Goal: Task Accomplishment & Management: Use online tool/utility

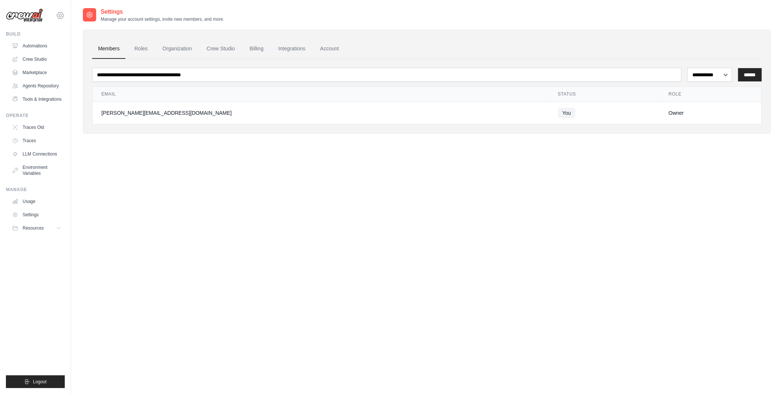
click at [61, 14] on icon at bounding box center [60, 15] width 2 height 2
click at [66, 59] on span "Lixil" at bounding box center [92, 60] width 58 height 7
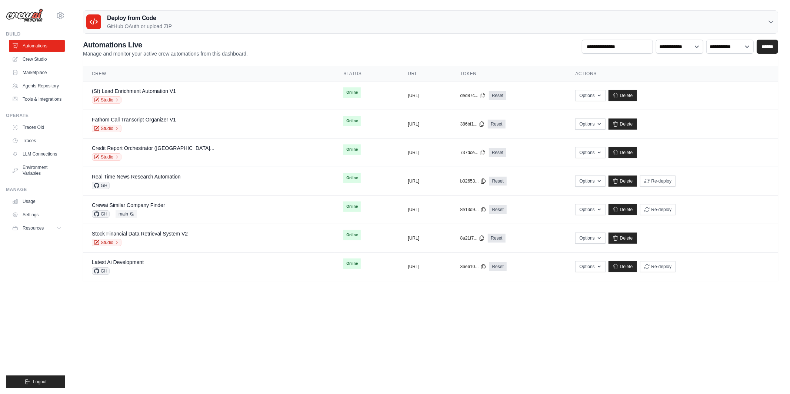
click at [344, 337] on body "tom@crewai.com MP@Crew Lixil TH@Crew" at bounding box center [395, 197] width 790 height 394
click at [63, 17] on icon at bounding box center [60, 15] width 9 height 9
click at [72, 64] on span "Lixil" at bounding box center [92, 60] width 58 height 7
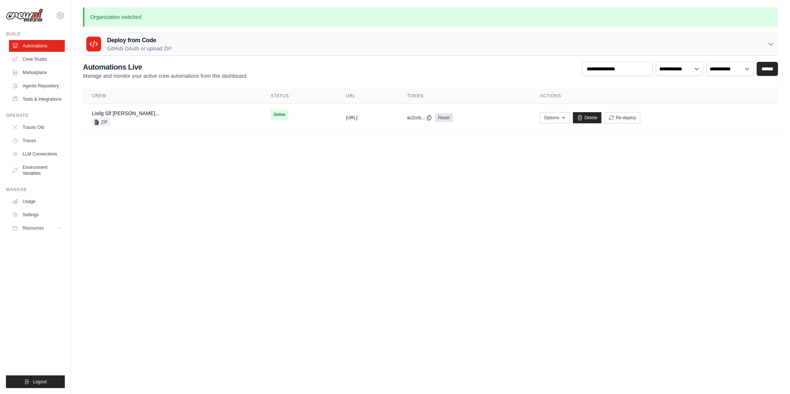
click at [104, 144] on main "Organization switched Deploy from Code GitHub OAuth or upload ZIP GitHub OAuth …" at bounding box center [430, 74] width 719 height 148
click at [570, 115] on button "Options" at bounding box center [555, 117] width 30 height 11
click at [237, 212] on body "tom@crewai.com MP@Crew Lixil TH@Crew" at bounding box center [395, 197] width 790 height 394
click at [52, 176] on link "Environment Variables" at bounding box center [38, 170] width 56 height 18
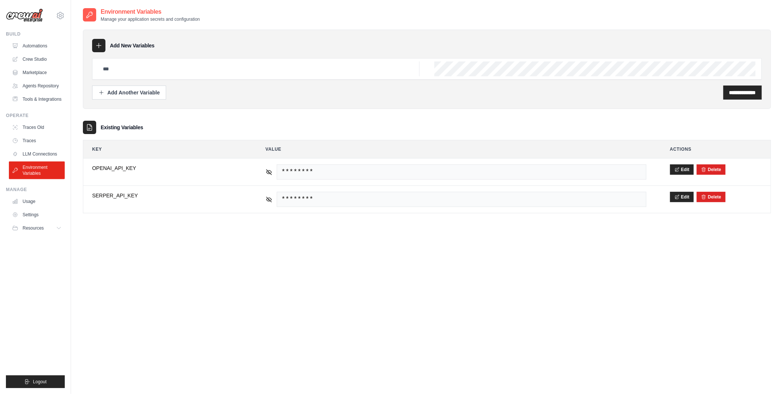
click at [128, 79] on div at bounding box center [427, 68] width 670 height 21
click at [128, 76] on div at bounding box center [427, 68] width 670 height 21
paste input "**********"
type input "**********"
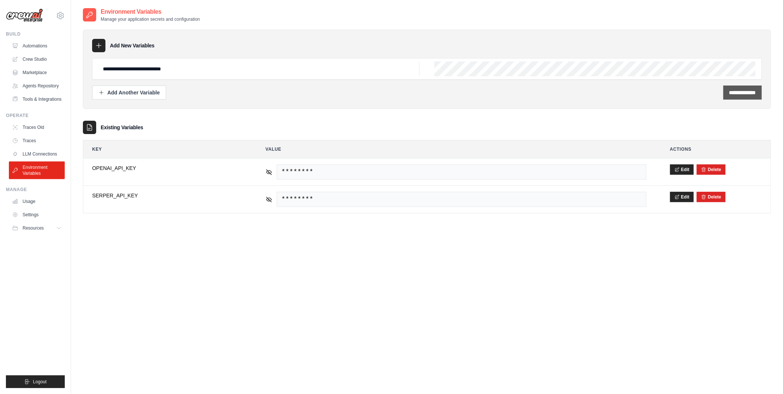
click at [758, 93] on div "**********" at bounding box center [743, 93] width 39 height 14
click at [558, 101] on div "**********" at bounding box center [427, 69] width 689 height 79
click at [730, 90] on input "**********" at bounding box center [743, 92] width 27 height 7
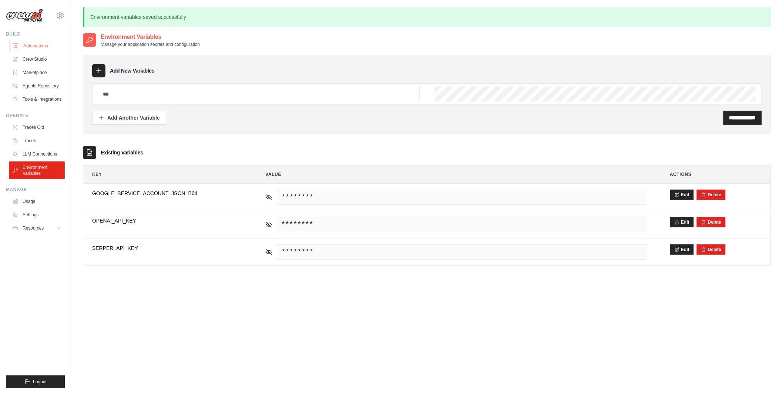
click at [41, 43] on link "Automations" at bounding box center [38, 46] width 56 height 12
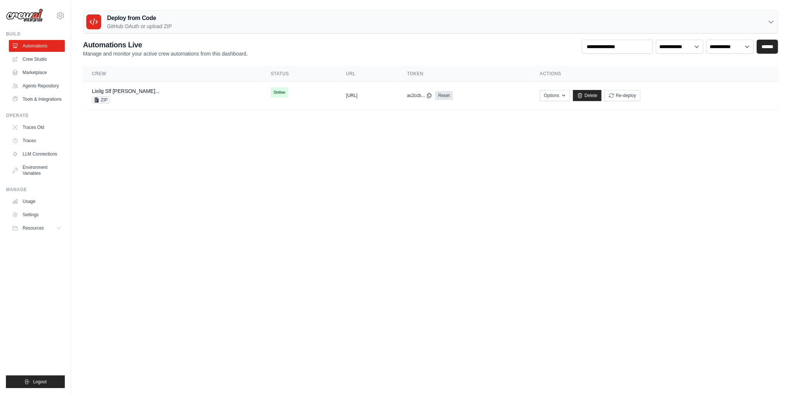
click at [150, 189] on body "tom@crewai.com MP@Crew Lixil TH@Crew" at bounding box center [395, 197] width 790 height 394
click at [273, 112] on main "Deploy from Code GitHub OAuth or upload ZIP GitHub OAuth Upload ZIP Connect Git…" at bounding box center [430, 63] width 719 height 126
click at [570, 96] on button "Options" at bounding box center [555, 95] width 30 height 11
click at [546, 110] on button "Upload Zip & Deploy" at bounding box center [516, 111] width 59 height 13
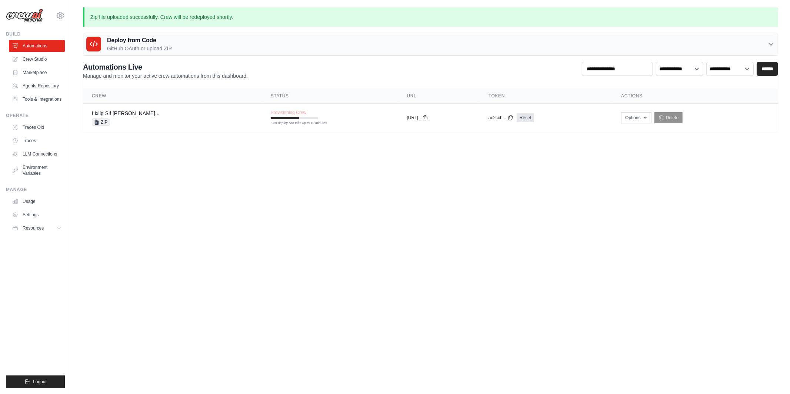
click at [288, 45] on div "Deploy from Code GitHub OAuth or upload ZIP" at bounding box center [430, 44] width 694 height 23
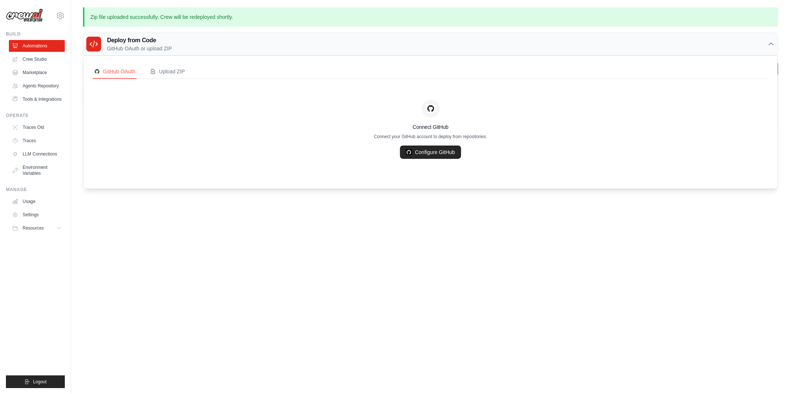
click at [311, 268] on body "tom@crewai.com MP@Crew Lixil TH@Crew" at bounding box center [395, 197] width 790 height 394
click at [312, 258] on body "tom@crewai.com MP@Crew Lixil TH@Crew" at bounding box center [395, 197] width 790 height 394
click at [460, 43] on div "Deploy from Code GitHub OAuth or upload ZIP" at bounding box center [430, 44] width 694 height 23
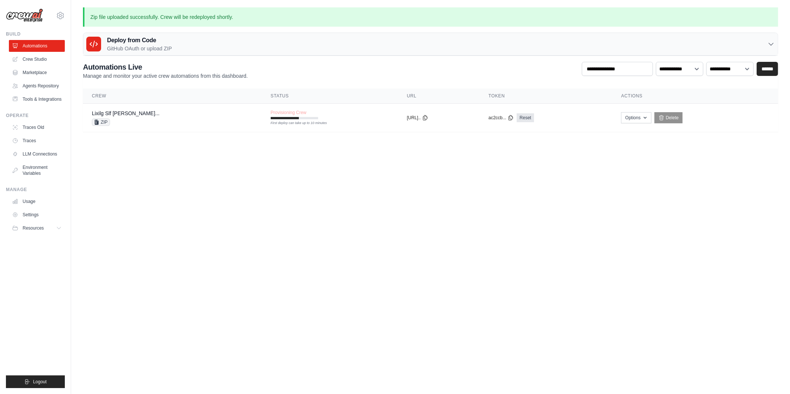
click at [212, 236] on body "tom@crewai.com MP@Crew Lixil TH@Crew" at bounding box center [395, 197] width 790 height 394
click at [61, 67] on link "Marketplace" at bounding box center [38, 73] width 56 height 12
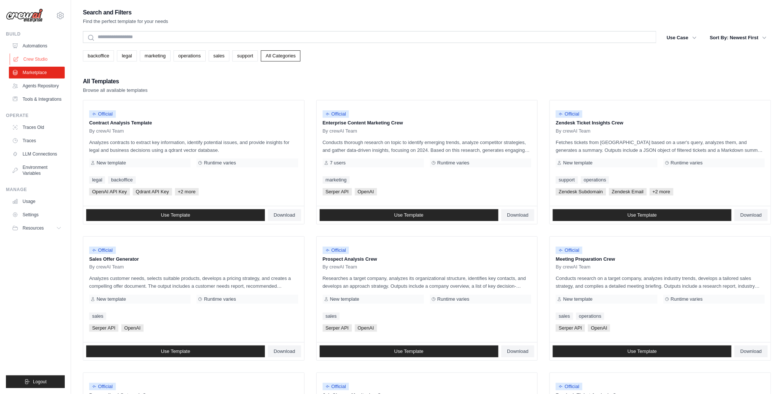
click at [57, 60] on link "Crew Studio" at bounding box center [38, 59] width 56 height 12
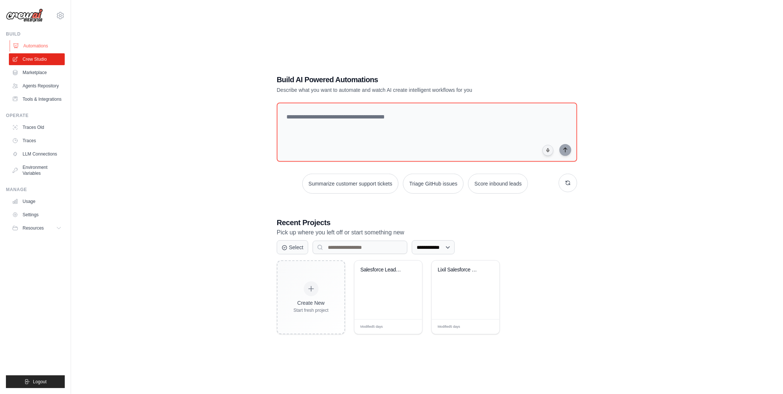
click at [53, 41] on link "Automations" at bounding box center [38, 46] width 56 height 12
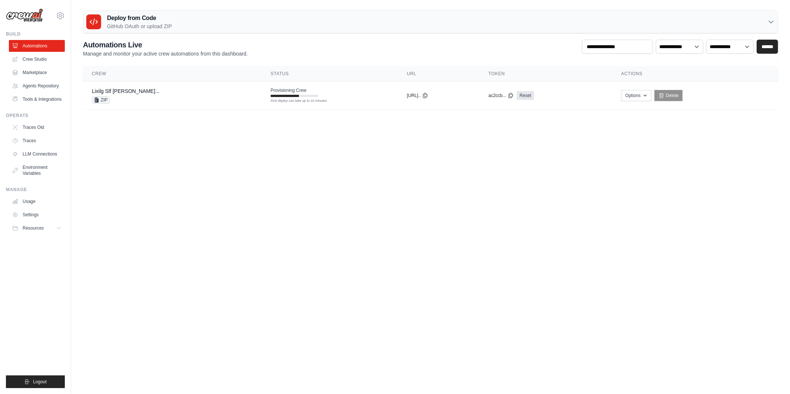
click at [278, 145] on body "[PERSON_NAME][EMAIL_ADDRESS][DOMAIN_NAME] MP@Crew [GEOGRAPHIC_DATA] TH@Crew" at bounding box center [395, 197] width 790 height 394
click at [318, 105] on tr "Lixilg Slf [PERSON_NAME]... ZIP Provisioning Crew First deploy can take up to 1…" at bounding box center [430, 95] width 695 height 29
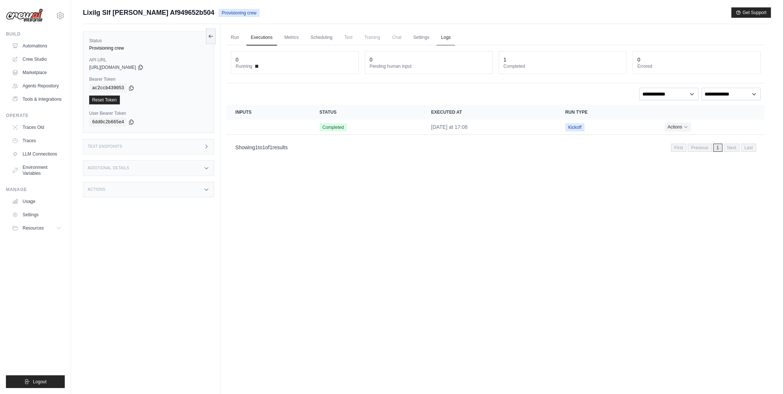
click at [447, 36] on link "Logs" at bounding box center [446, 38] width 19 height 16
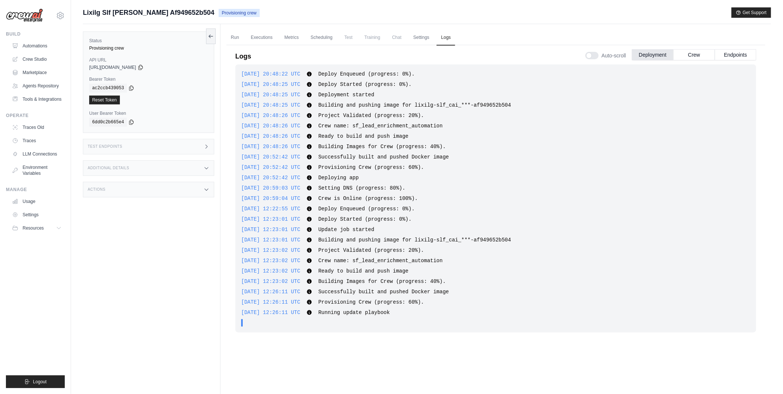
click at [596, 56] on div at bounding box center [592, 55] width 13 height 7
click at [40, 58] on link "Crew Studio" at bounding box center [38, 59] width 56 height 12
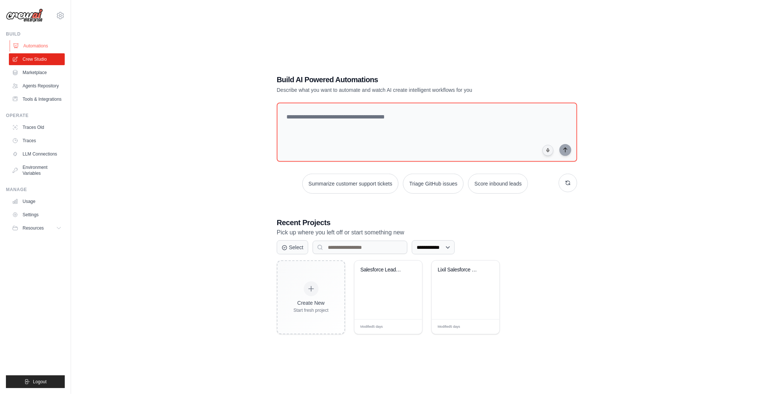
click at [56, 47] on link "Automations" at bounding box center [38, 46] width 56 height 12
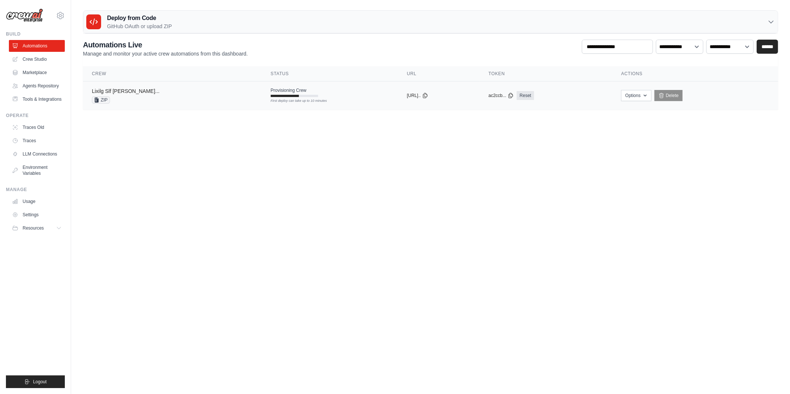
click at [160, 93] on link "Lixilg Slf [PERSON_NAME]..." at bounding box center [126, 91] width 68 height 6
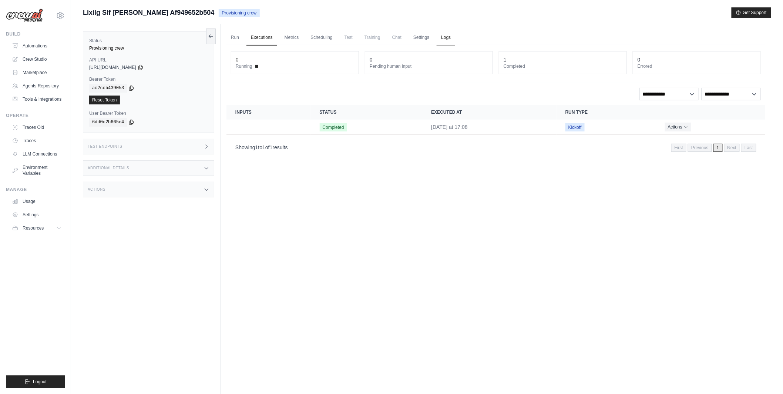
click at [449, 37] on link "Logs" at bounding box center [446, 38] width 19 height 16
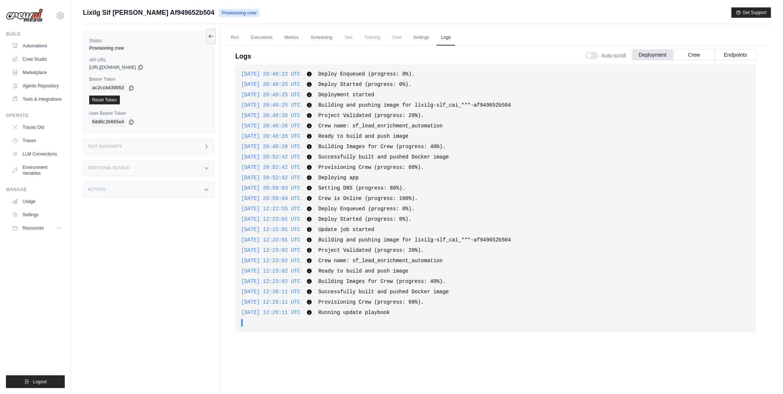
scroll to position [31, 0]
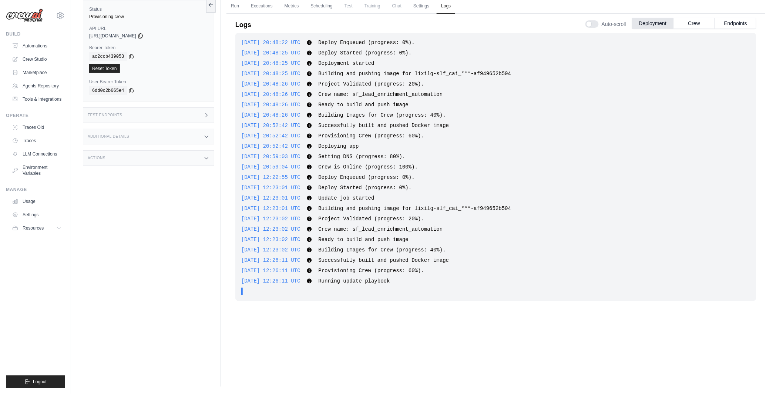
click at [352, 293] on div ". . ." at bounding box center [498, 291] width 505 height 7
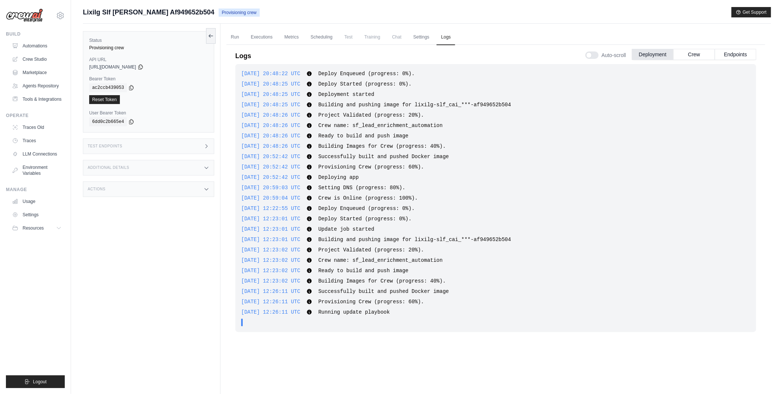
scroll to position [0, 0]
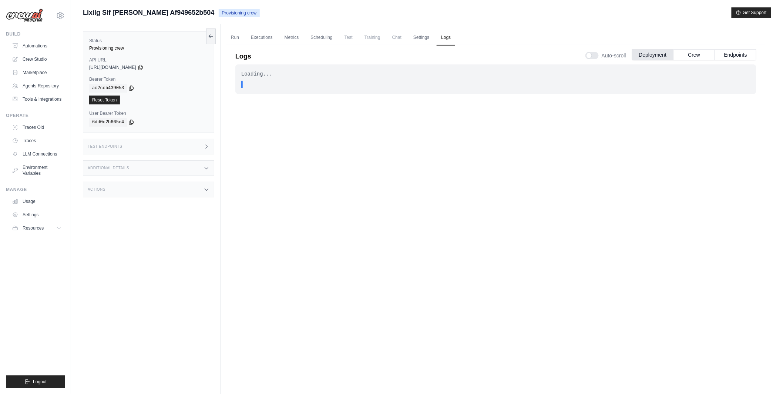
click at [50, 39] on div "Build Automations Crew Studio Marketplace Agents Repository" at bounding box center [35, 68] width 59 height 74
click at [47, 45] on link "Automations" at bounding box center [38, 46] width 56 height 12
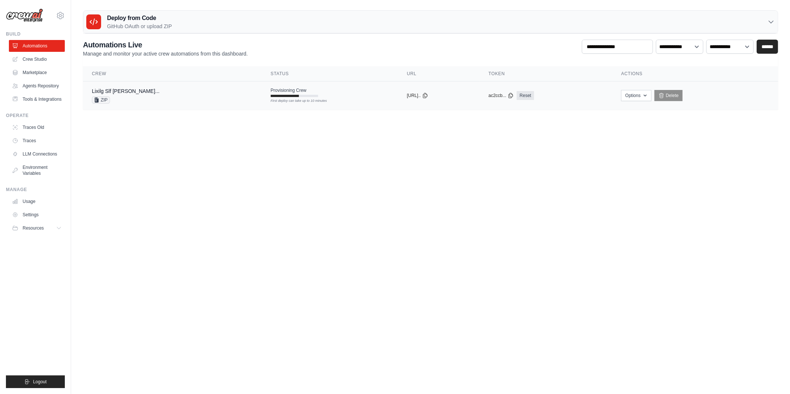
click at [288, 91] on td "Provisioning Crew First deploy can take up to 10 minutes" at bounding box center [330, 91] width 136 height 21
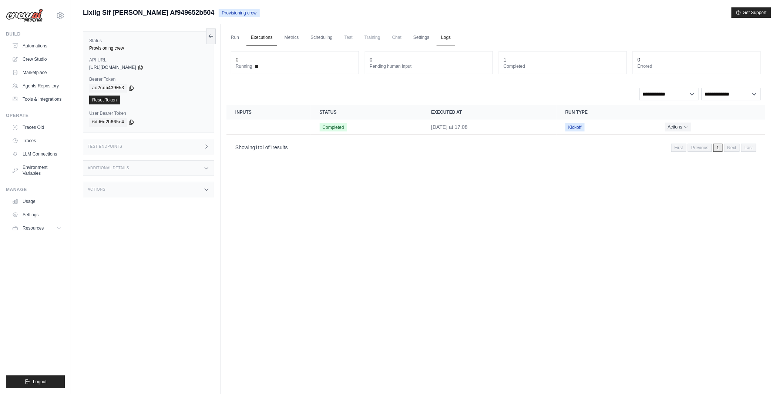
click at [442, 39] on link "Logs" at bounding box center [446, 38] width 19 height 16
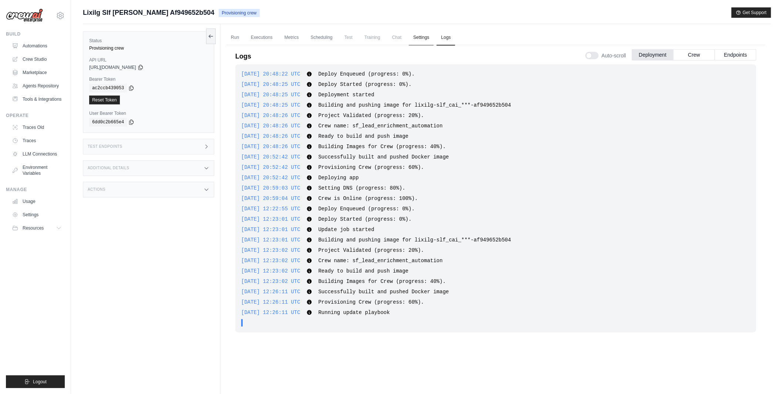
click at [413, 35] on link "Settings" at bounding box center [421, 38] width 25 height 16
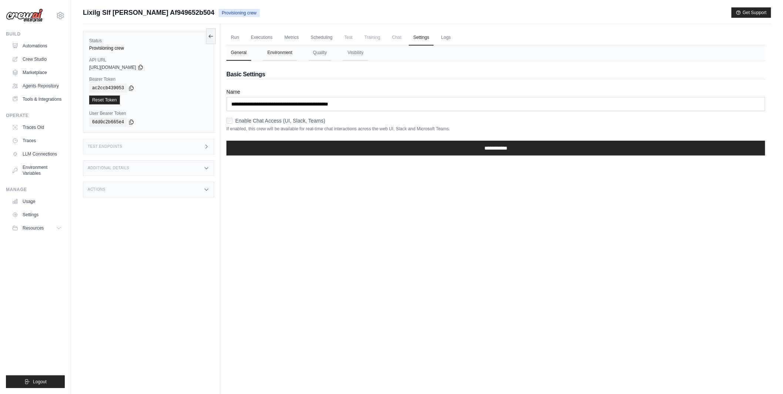
click at [292, 51] on button "Environment" at bounding box center [280, 53] width 34 height 16
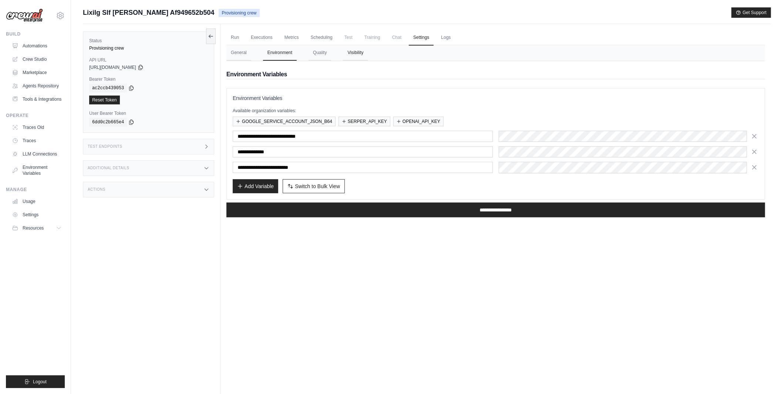
click at [349, 53] on button "Visibility" at bounding box center [355, 53] width 25 height 16
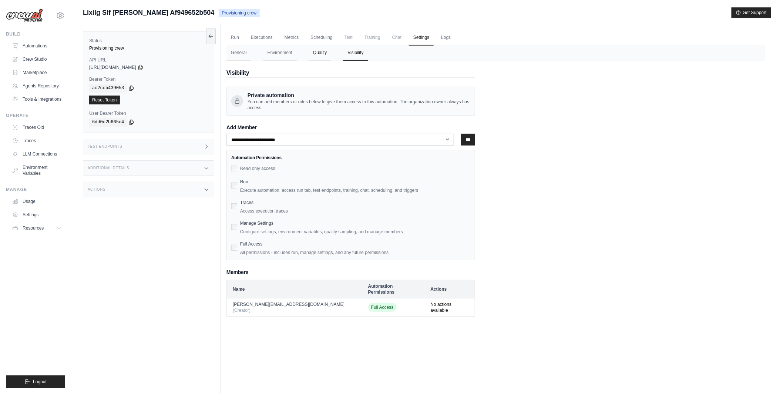
click at [312, 57] on button "Quality" at bounding box center [320, 53] width 23 height 16
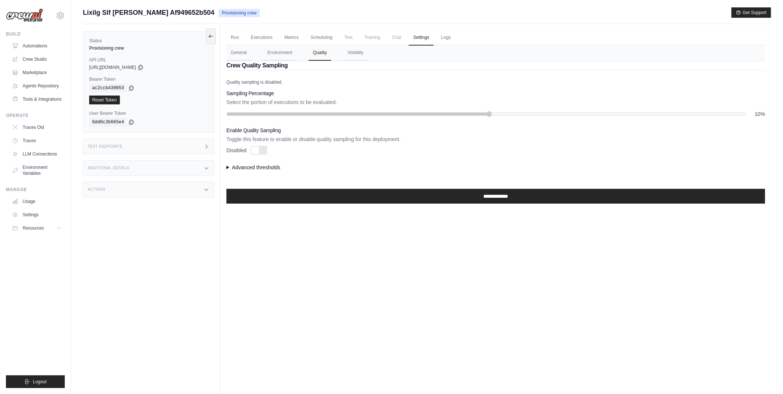
click at [227, 166] on summary "Advanced thresholds" at bounding box center [496, 167] width 539 height 7
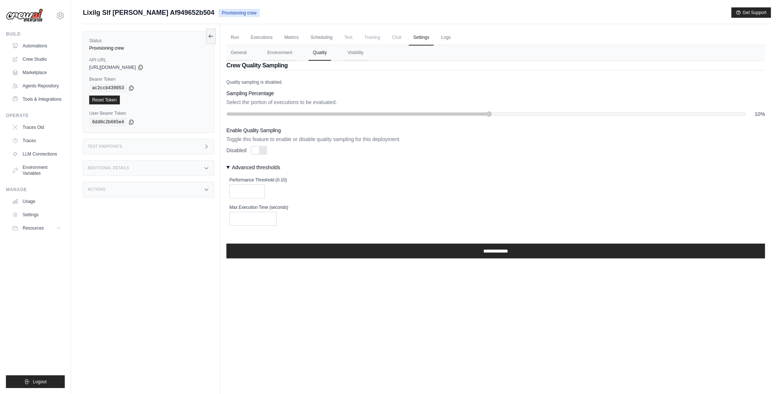
click at [227, 166] on summary "Advanced thresholds" at bounding box center [496, 167] width 539 height 7
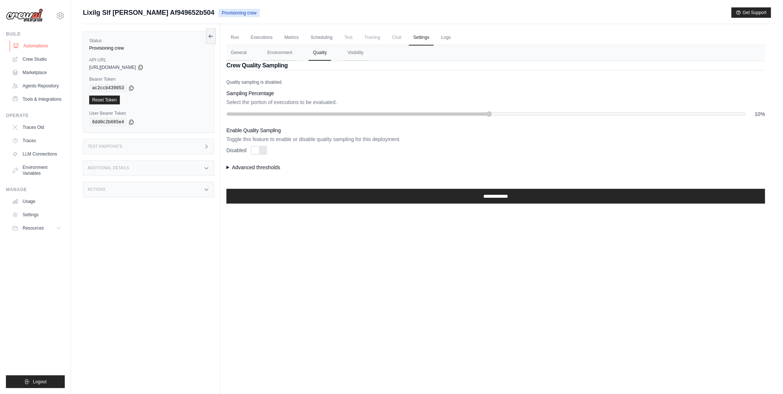
click at [33, 41] on link "Automations" at bounding box center [38, 46] width 56 height 12
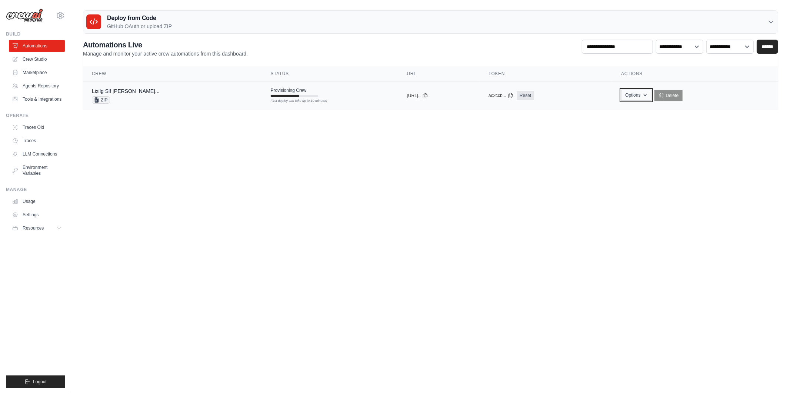
click at [648, 94] on icon "button" at bounding box center [645, 95] width 6 height 6
click at [47, 59] on link "Crew Studio" at bounding box center [38, 59] width 56 height 12
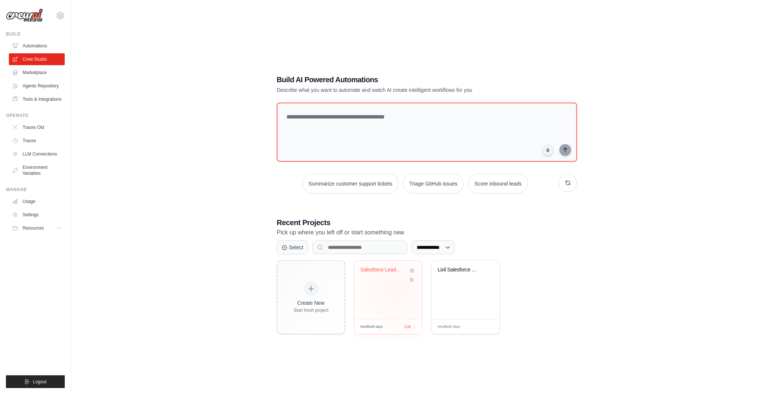
click at [396, 290] on div "Salesforce Lead Enrichment Pipeline" at bounding box center [389, 290] width 68 height 58
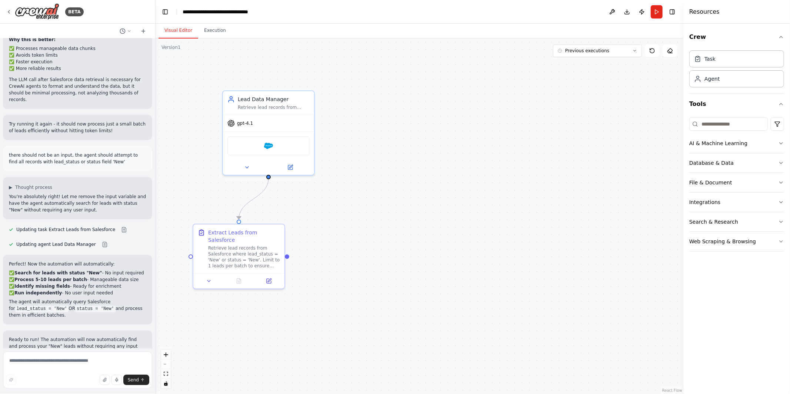
scroll to position [1571, 0]
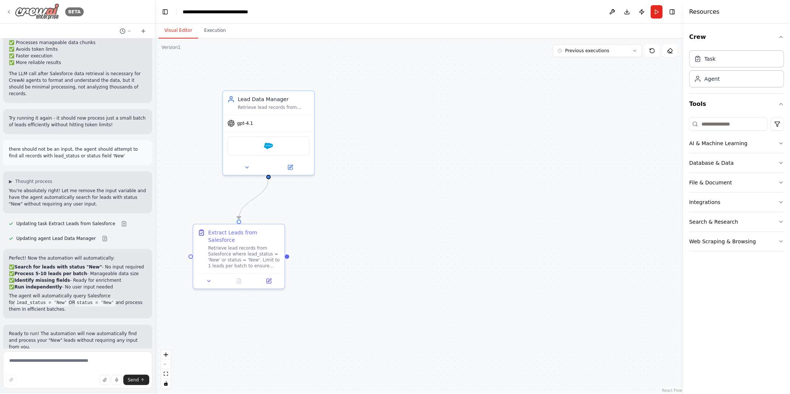
click at [6, 13] on icon at bounding box center [9, 12] width 6 height 6
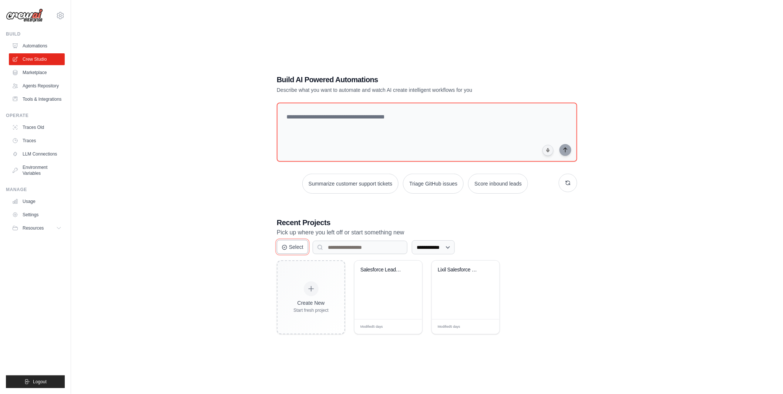
click at [301, 251] on button "Select" at bounding box center [292, 247] width 31 height 14
click at [301, 251] on button "Cancel" at bounding box center [293, 247] width 33 height 14
click at [450, 247] on select "**********" at bounding box center [433, 247] width 43 height 14
click at [393, 288] on div "Salesforce Lead Enrichment Pipeline" at bounding box center [389, 290] width 68 height 58
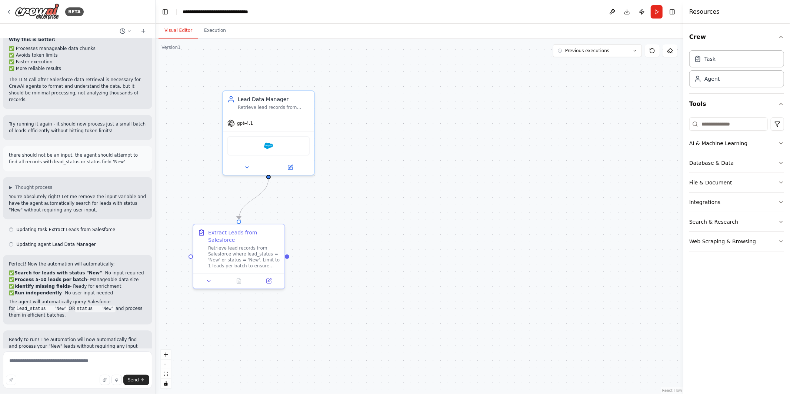
scroll to position [1571, 0]
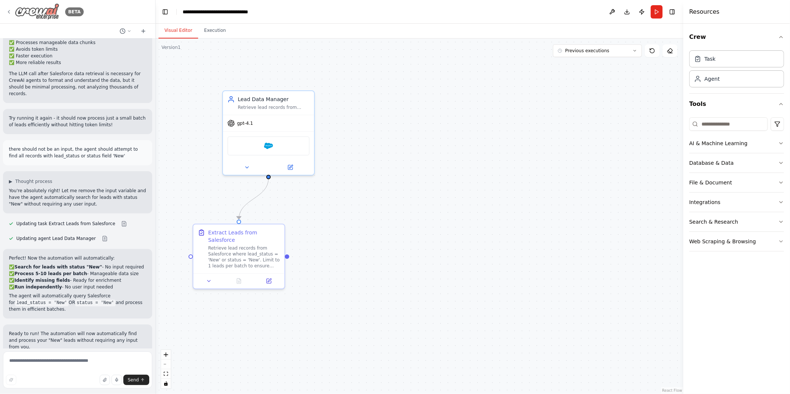
click at [10, 10] on icon at bounding box center [9, 12] width 6 height 6
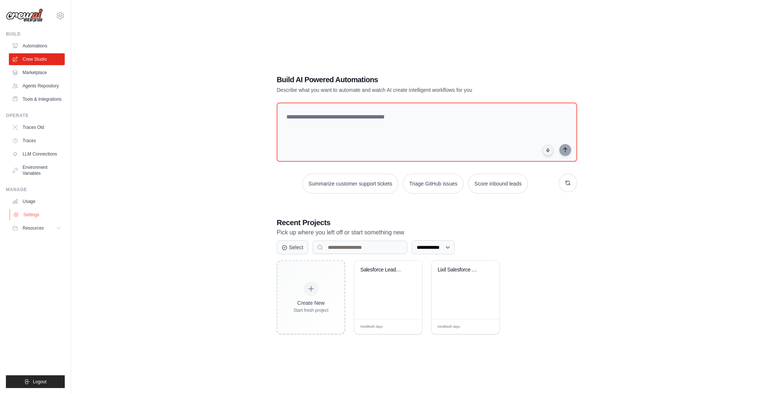
click at [35, 215] on link "Settings" at bounding box center [38, 215] width 56 height 12
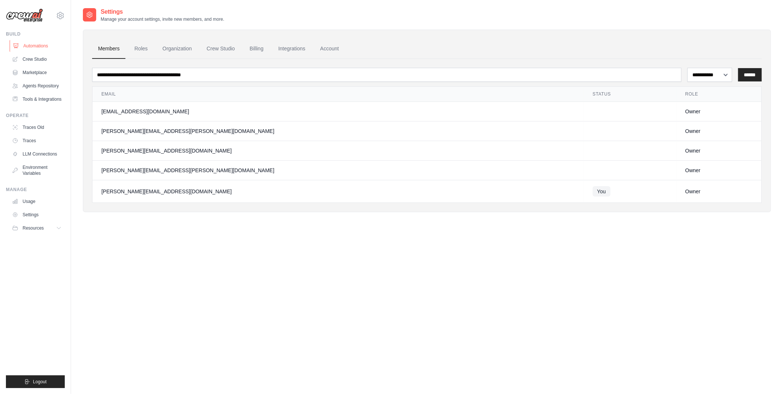
click at [51, 44] on link "Automations" at bounding box center [38, 46] width 56 height 12
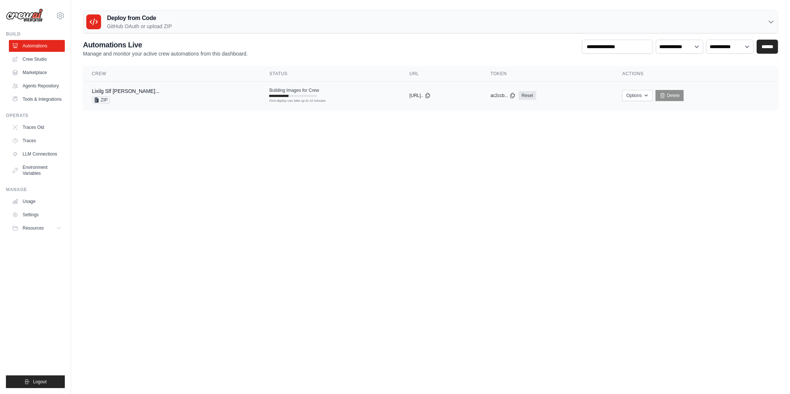
click at [317, 95] on div "First deploy can take up to 10 minutes" at bounding box center [292, 96] width 47 height 2
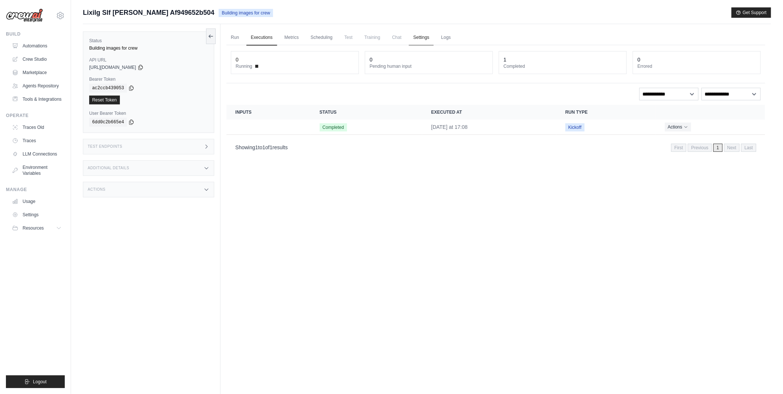
click at [426, 40] on link "Settings" at bounding box center [421, 38] width 25 height 16
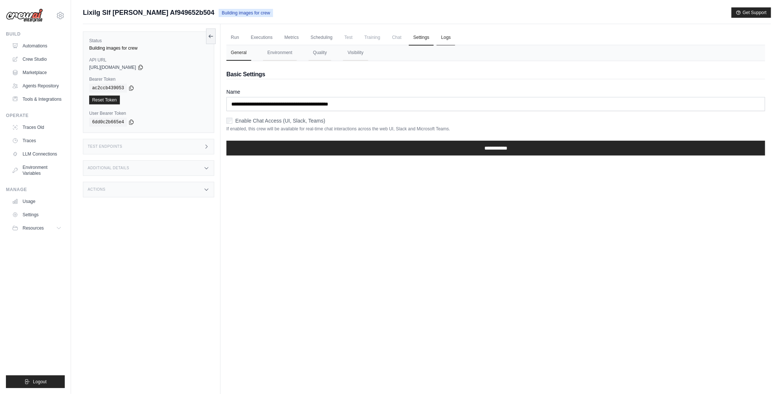
click at [444, 40] on link "Logs" at bounding box center [446, 38] width 19 height 16
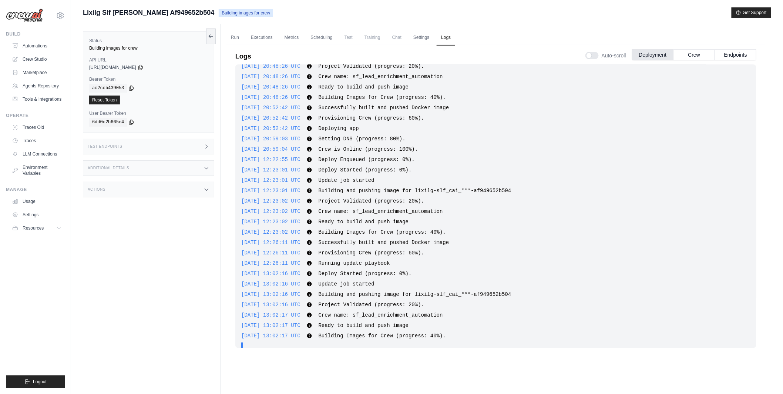
scroll to position [57, 0]
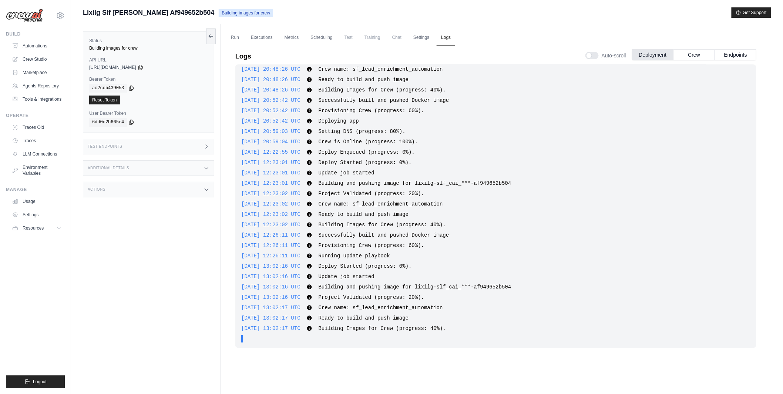
click at [497, 315] on div "2025-09-30 13:02:17 UTC Ready to build and push image Show more Show less" at bounding box center [495, 317] width 509 height 7
click at [416, 37] on link "Settings" at bounding box center [421, 38] width 25 height 16
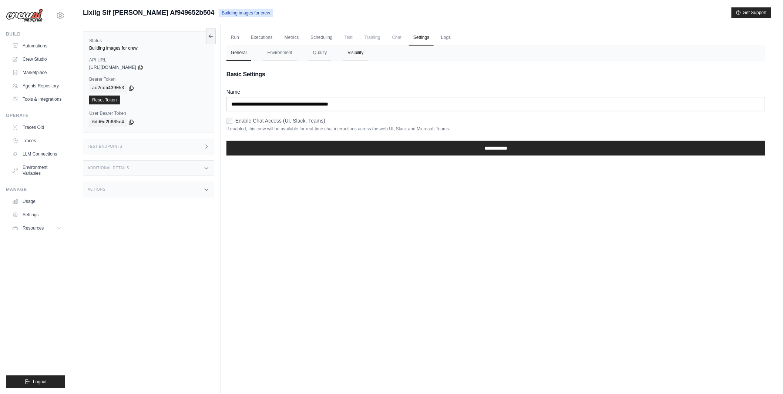
click at [344, 54] on button "Visibility" at bounding box center [355, 53] width 25 height 16
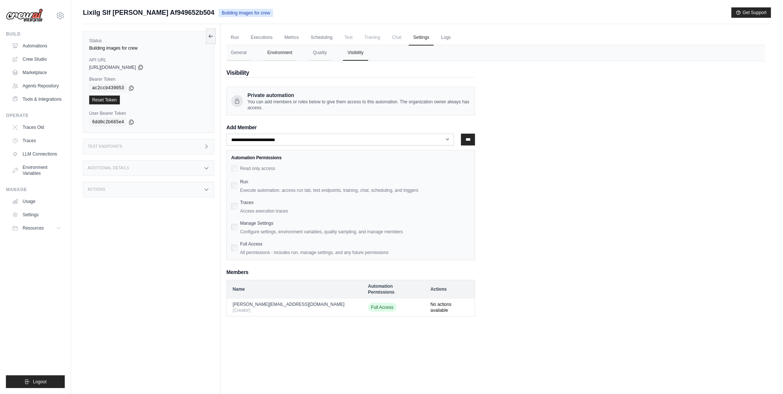
click at [280, 52] on button "Environment" at bounding box center [280, 53] width 34 height 16
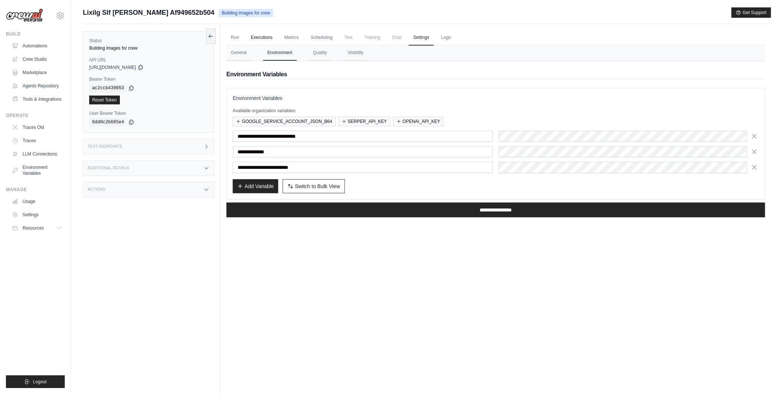
click at [253, 36] on link "Executions" at bounding box center [262, 38] width 31 height 16
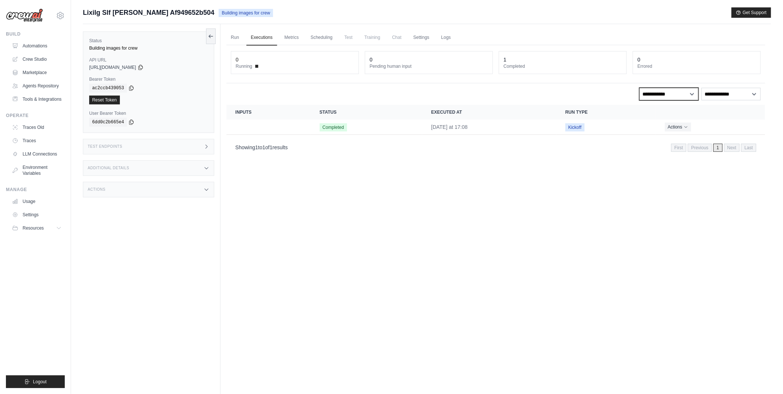
click at [677, 95] on select "**********" at bounding box center [669, 94] width 59 height 13
click at [524, 128] on td "[DATE] at 17:08" at bounding box center [489, 127] width 134 height 15
click at [327, 127] on span "Completed" at bounding box center [333, 127] width 27 height 8
click at [42, 45] on link "Automations" at bounding box center [38, 46] width 56 height 12
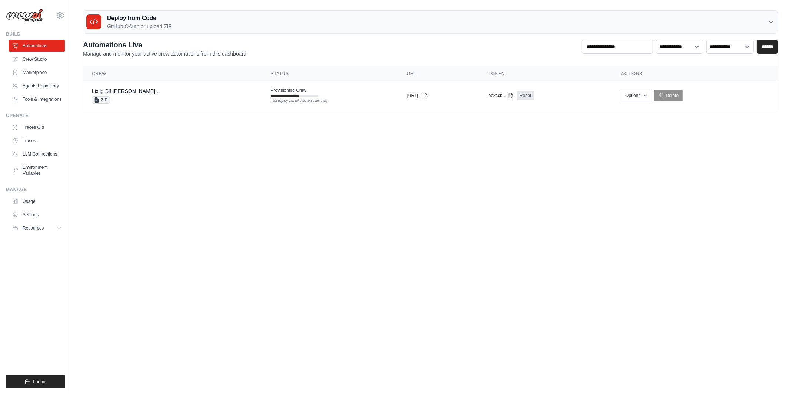
click at [294, 144] on body "tom@crewai.com MP@Crew Lixil TH@Crew" at bounding box center [395, 197] width 790 height 394
click at [252, 101] on div "Lixilg Slf Cai Leadenrichmentautomati... ZIP" at bounding box center [172, 95] width 161 height 16
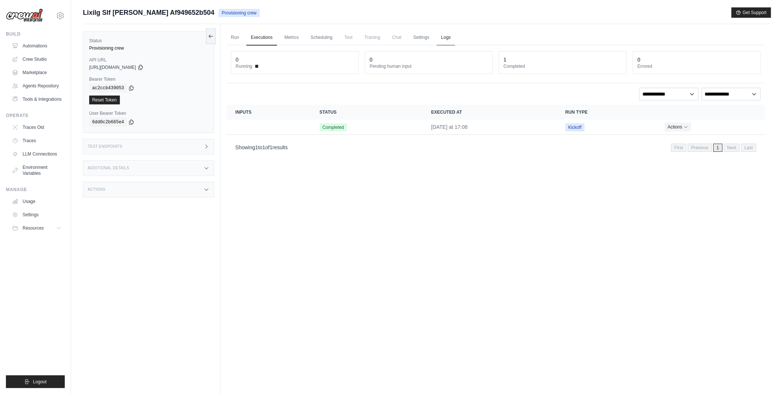
click at [443, 37] on link "Logs" at bounding box center [446, 38] width 19 height 16
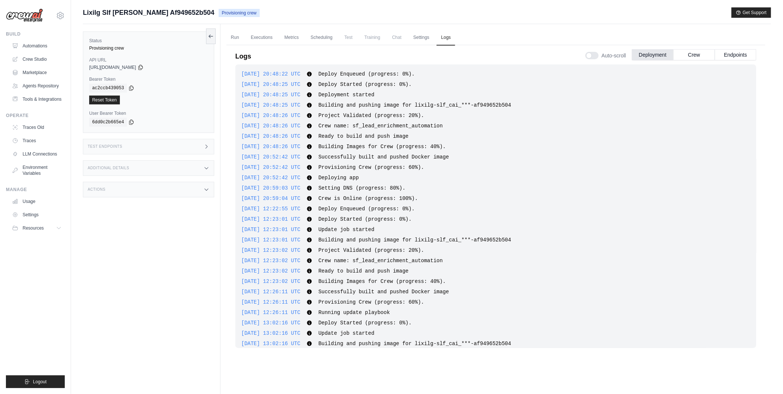
scroll to position [48, 0]
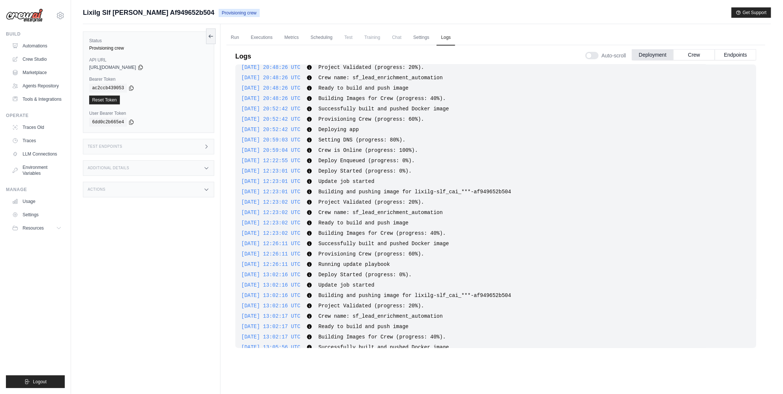
click at [358, 151] on span "Crew is Online (progress: 100%)." at bounding box center [368, 150] width 100 height 6
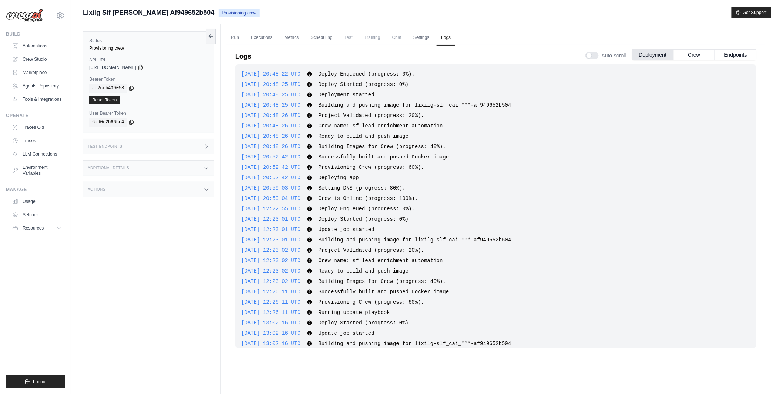
scroll to position [46, 0]
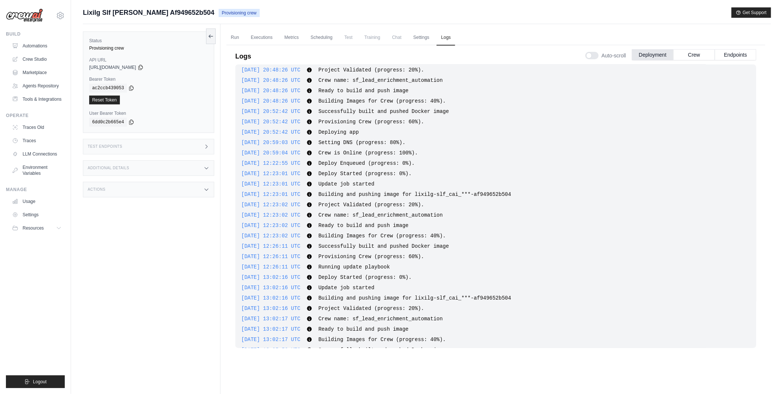
click at [390, 152] on span "Crew is Online (progress: 100%)." at bounding box center [368, 153] width 100 height 6
click at [49, 44] on link "Automations" at bounding box center [38, 46] width 56 height 12
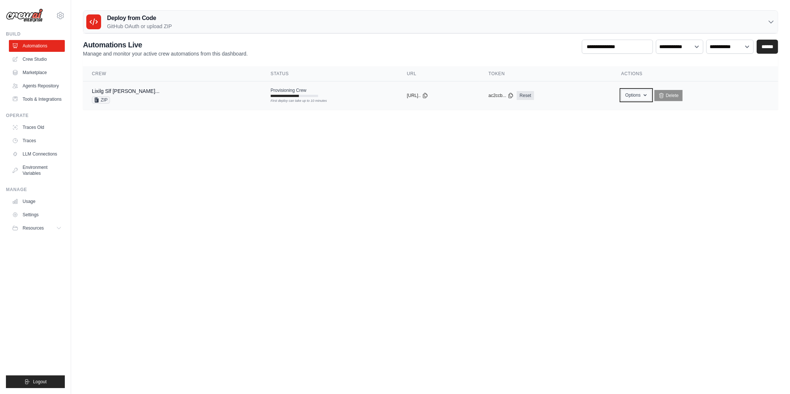
click at [648, 97] on icon "button" at bounding box center [645, 95] width 6 height 6
click at [465, 120] on main "Deploy from Code GitHub OAuth or upload ZIP GitHub OAuth Upload ZIP Connect Git…" at bounding box center [430, 63] width 719 height 126
click at [102, 99] on span "ZIP" at bounding box center [101, 99] width 18 height 7
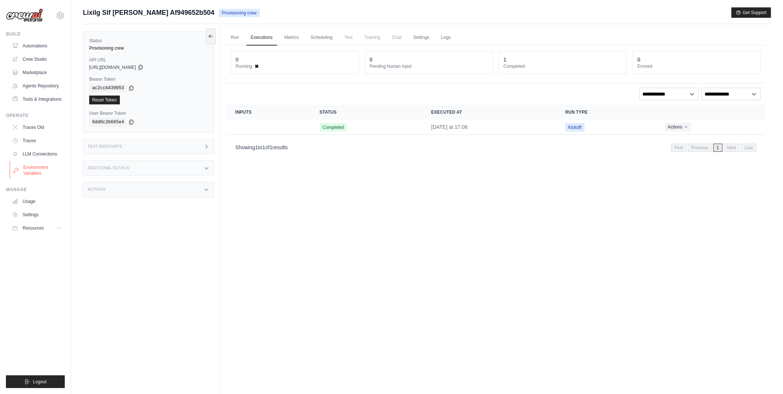
click at [39, 168] on link "Environment Variables" at bounding box center [38, 170] width 56 height 18
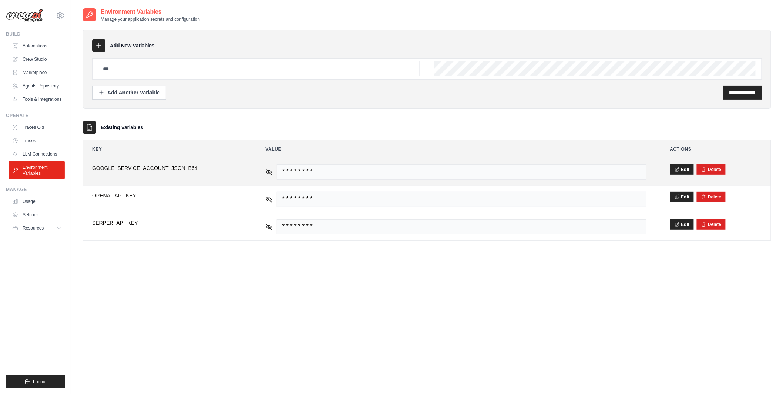
click at [169, 167] on span "GOOGLE_SERVICE_ACCOUNT_JSON_B64" at bounding box center [167, 167] width 150 height 7
click at [40, 58] on link "Crew Studio" at bounding box center [38, 59] width 56 height 12
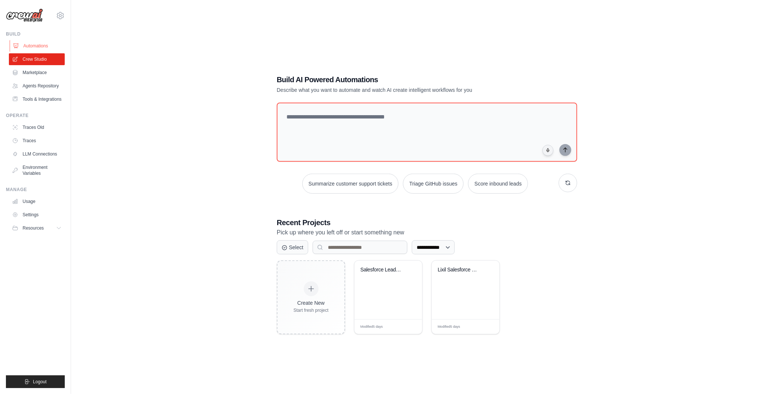
click at [49, 44] on link "Automations" at bounding box center [38, 46] width 56 height 12
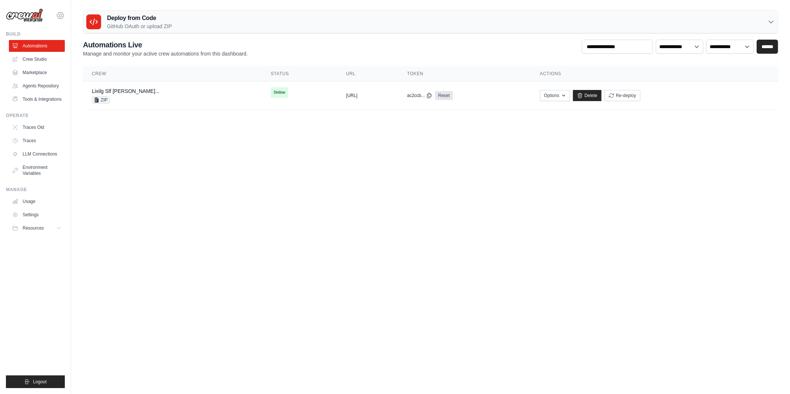
click at [58, 16] on icon at bounding box center [60, 15] width 9 height 9
click at [67, 71] on link "TH@Crew" at bounding box center [92, 75] width 70 height 15
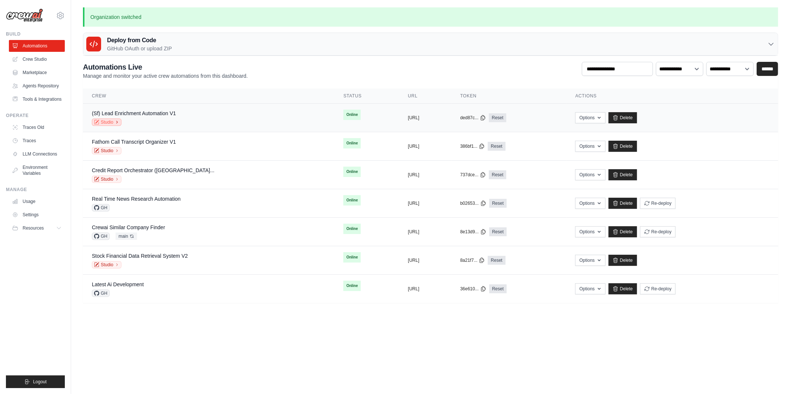
click at [106, 121] on link "Studio" at bounding box center [107, 121] width 30 height 7
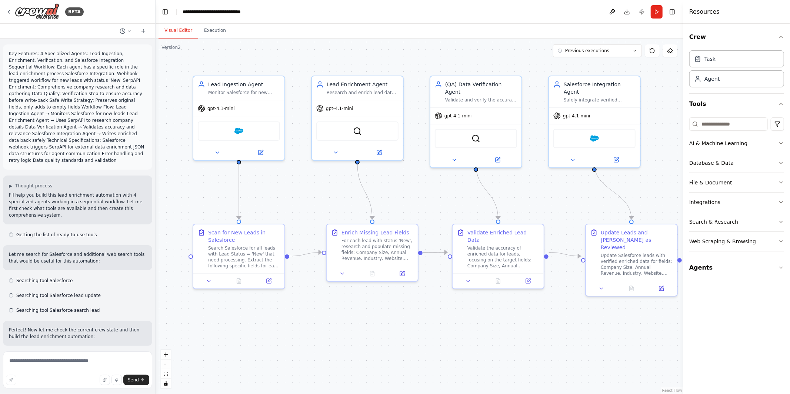
scroll to position [1625, 0]
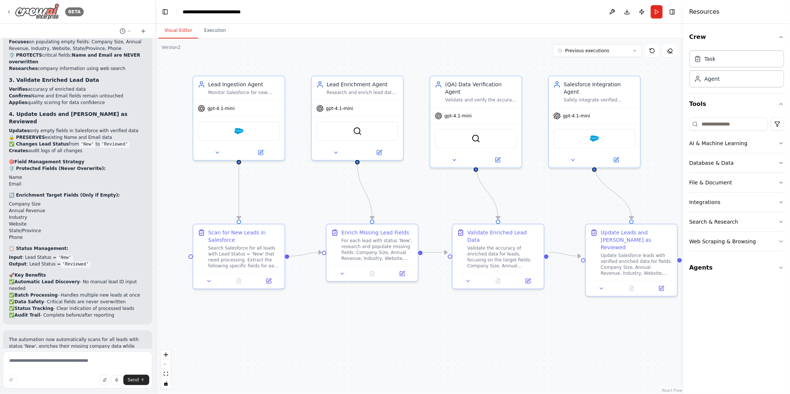
click at [7, 11] on icon at bounding box center [9, 12] width 6 height 6
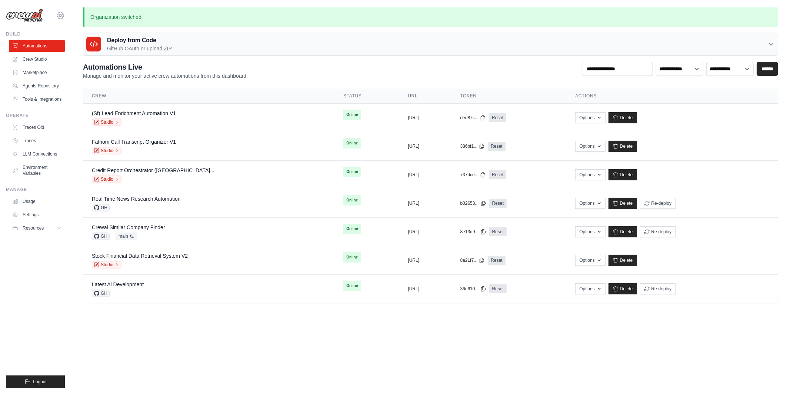
click at [62, 19] on icon at bounding box center [60, 15] width 9 height 9
click at [67, 63] on span "Lixil" at bounding box center [92, 60] width 58 height 7
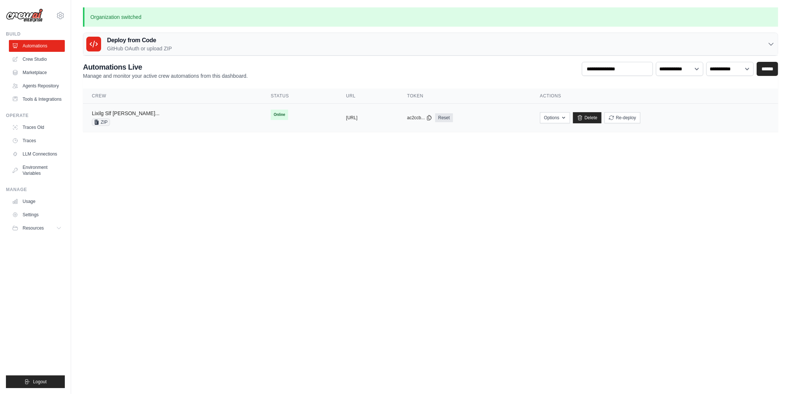
click at [138, 115] on link "Lixilg Slf [PERSON_NAME]..." at bounding box center [126, 113] width 68 height 6
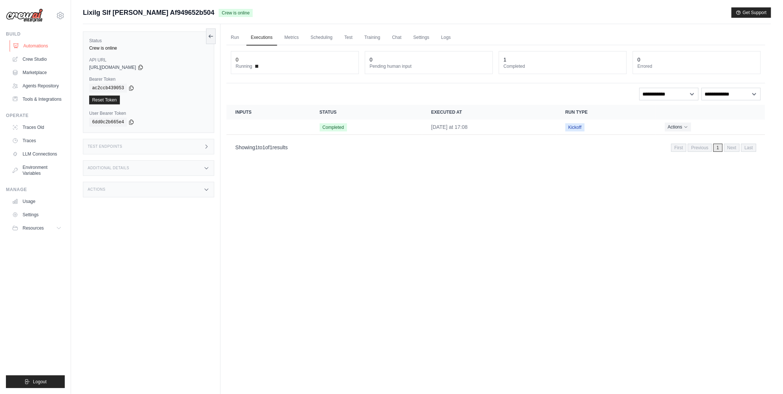
click at [51, 45] on link "Automations" at bounding box center [38, 46] width 56 height 12
